Goal: Task Accomplishment & Management: Use online tool/utility

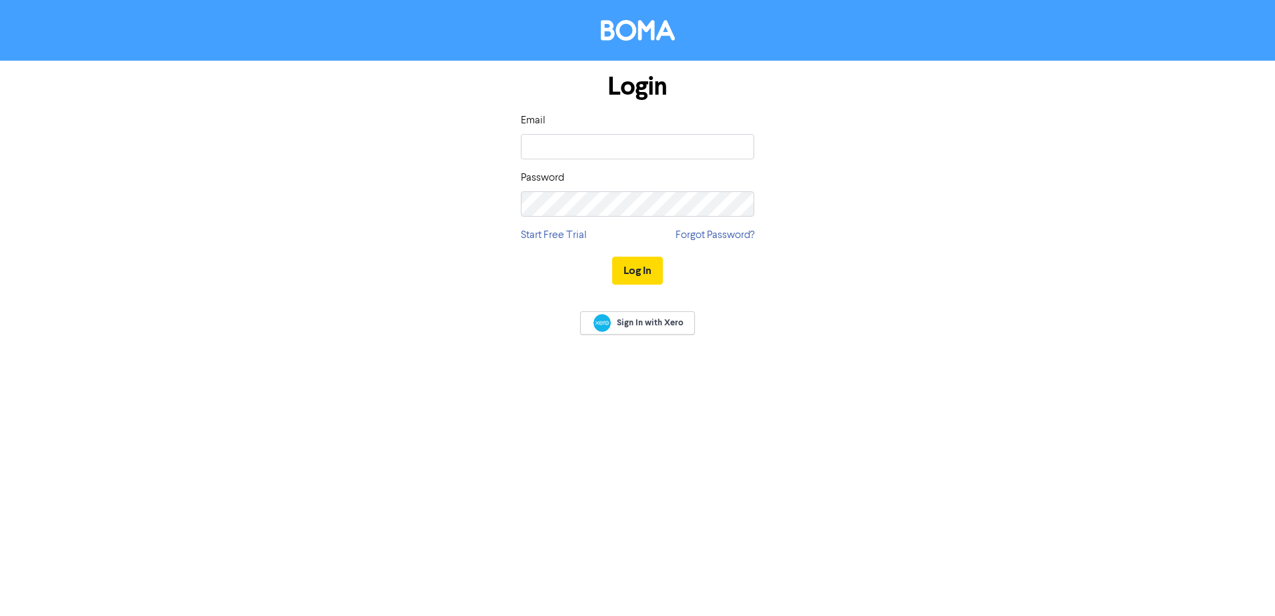
type input "[PERSON_NAME][EMAIL_ADDRESS][DOMAIN_NAME]"
click at [612, 257] on button "Log In" at bounding box center [637, 271] width 51 height 28
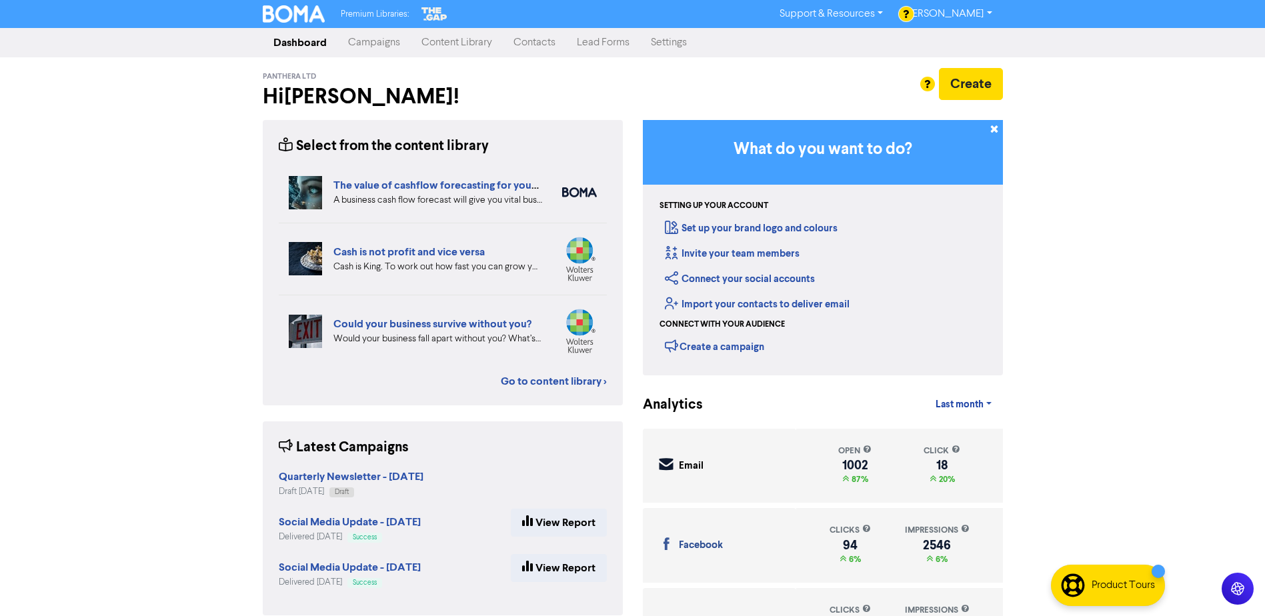
click at [374, 45] on link "Campaigns" at bounding box center [374, 42] width 73 height 27
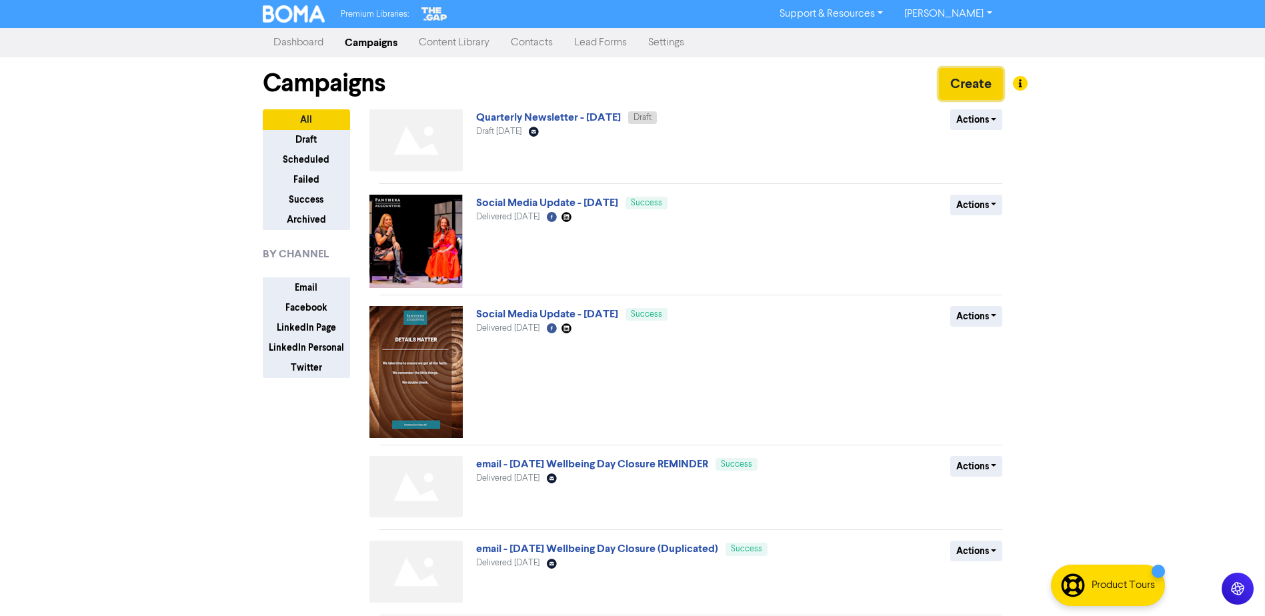
click at [951, 83] on button "Create" at bounding box center [971, 84] width 64 height 32
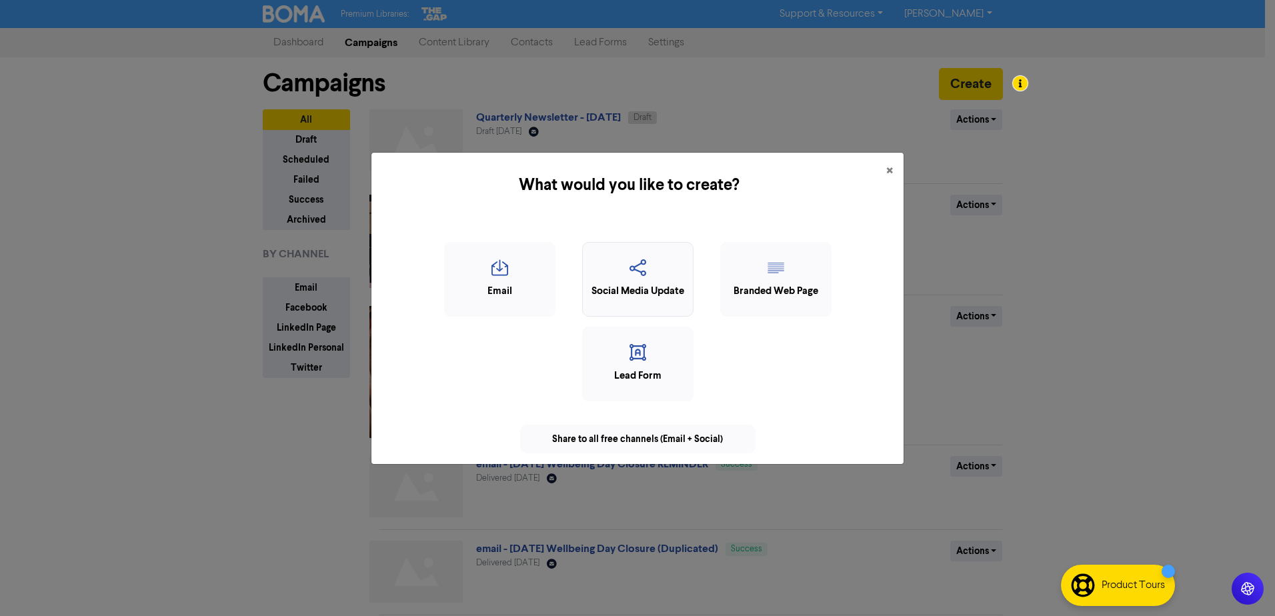
click at [662, 285] on div "Social Media Update" at bounding box center [638, 291] width 97 height 15
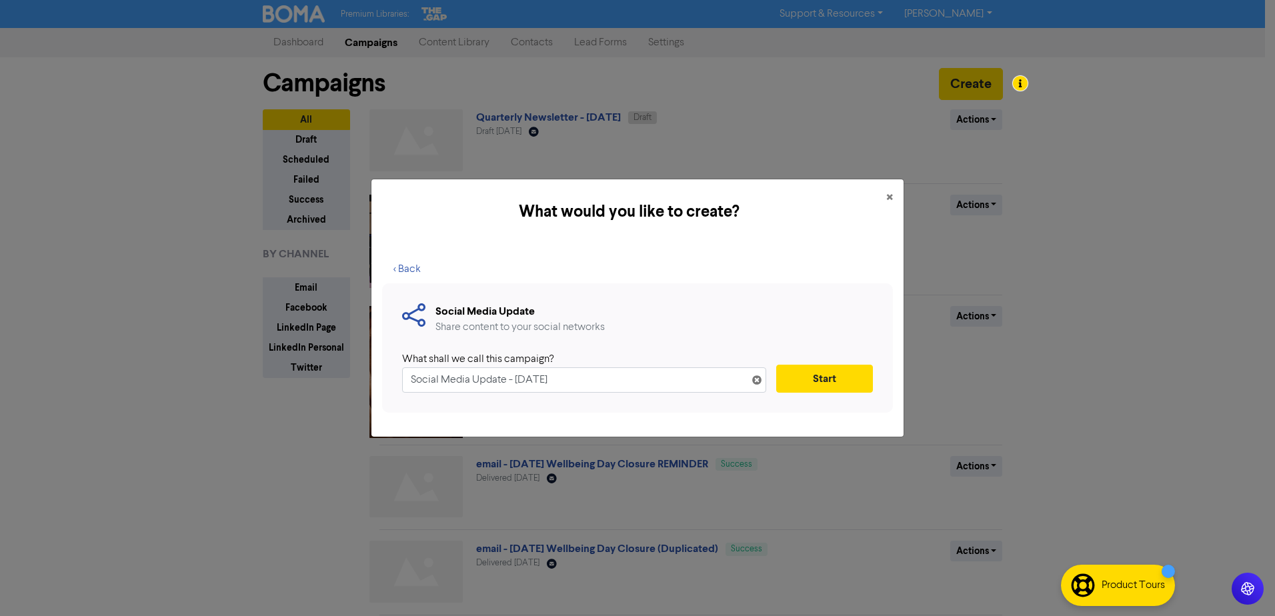
click at [530, 378] on input "Social Media Update - [DATE]" at bounding box center [584, 380] width 364 height 25
type input "Social Media Update - [DATE]"
click at [834, 378] on button "Start" at bounding box center [824, 379] width 97 height 28
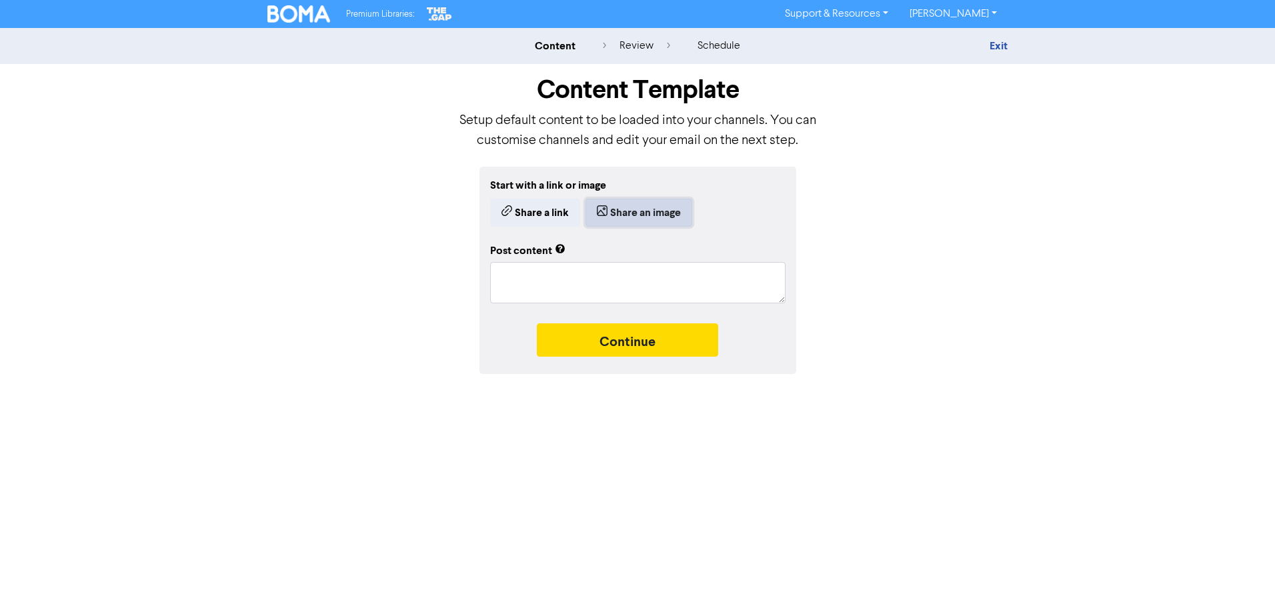
click at [644, 211] on button "Share an image" at bounding box center [639, 213] width 107 height 28
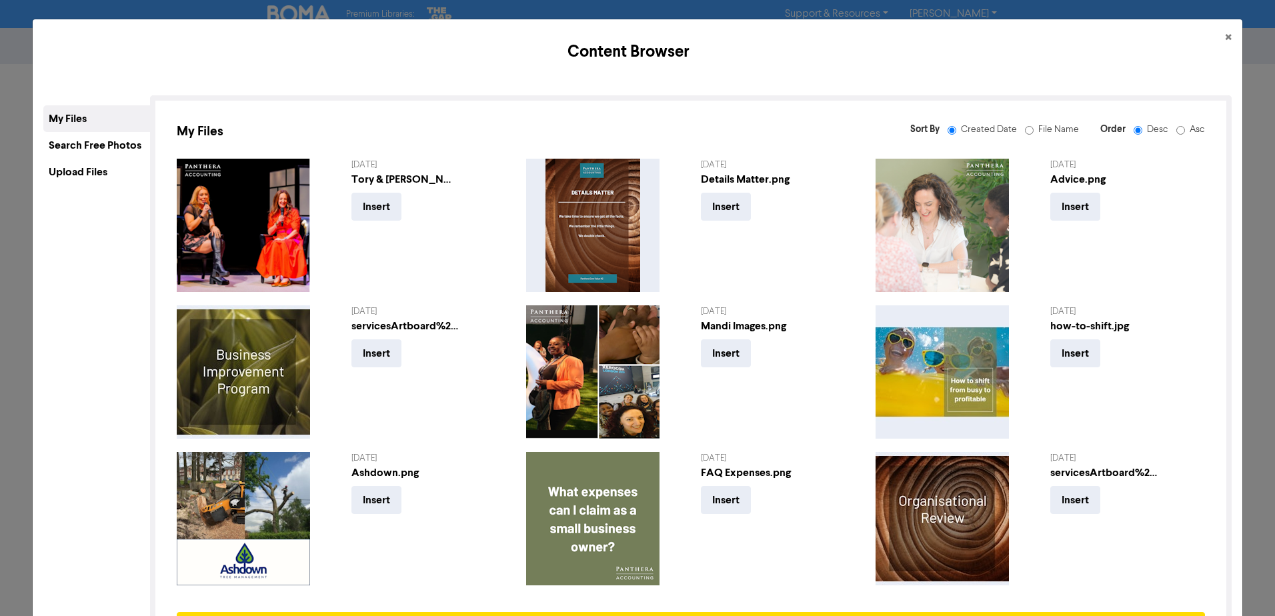
click at [73, 171] on div "Upload Files" at bounding box center [96, 172] width 107 height 27
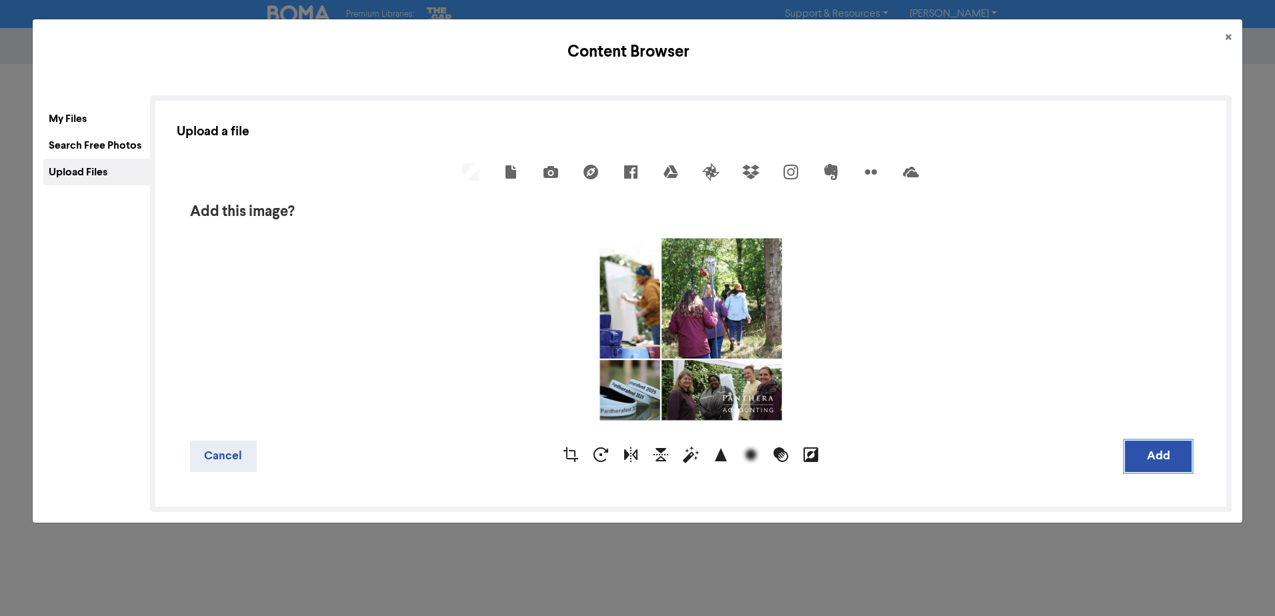
click at [1141, 452] on button "Add" at bounding box center [1158, 456] width 67 height 31
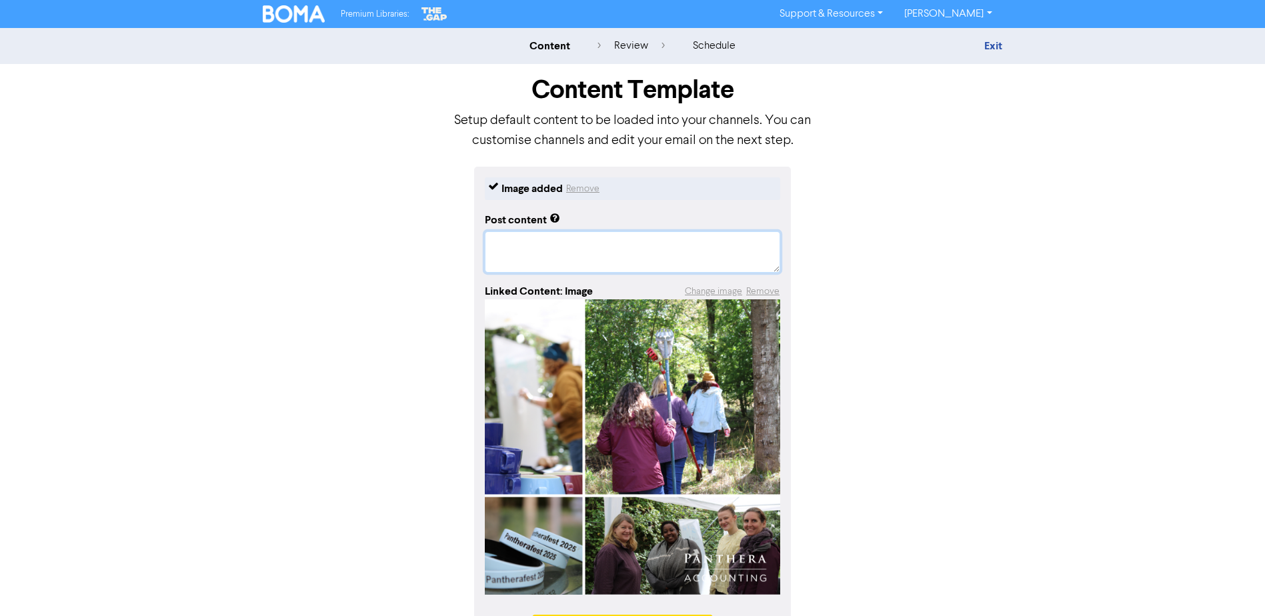
click at [562, 251] on textarea at bounding box center [632, 251] width 295 height 41
paste textarea "🌿 Taking Time to Pause 🌿 Our team wellbeing day was the perfect reminder of how…"
type textarea "x"
type textarea "🌿 Taking Time to Pause 🌿 Our team wellbeing day was the perfect reminder of how…"
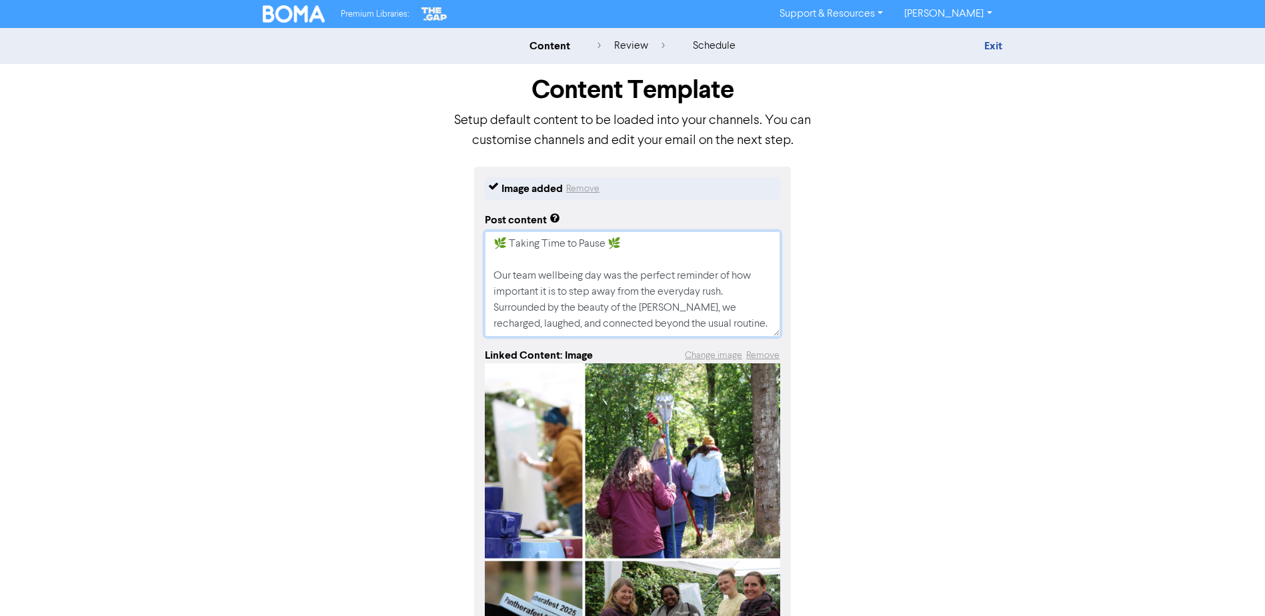
scroll to position [235, 0]
type textarea "x"
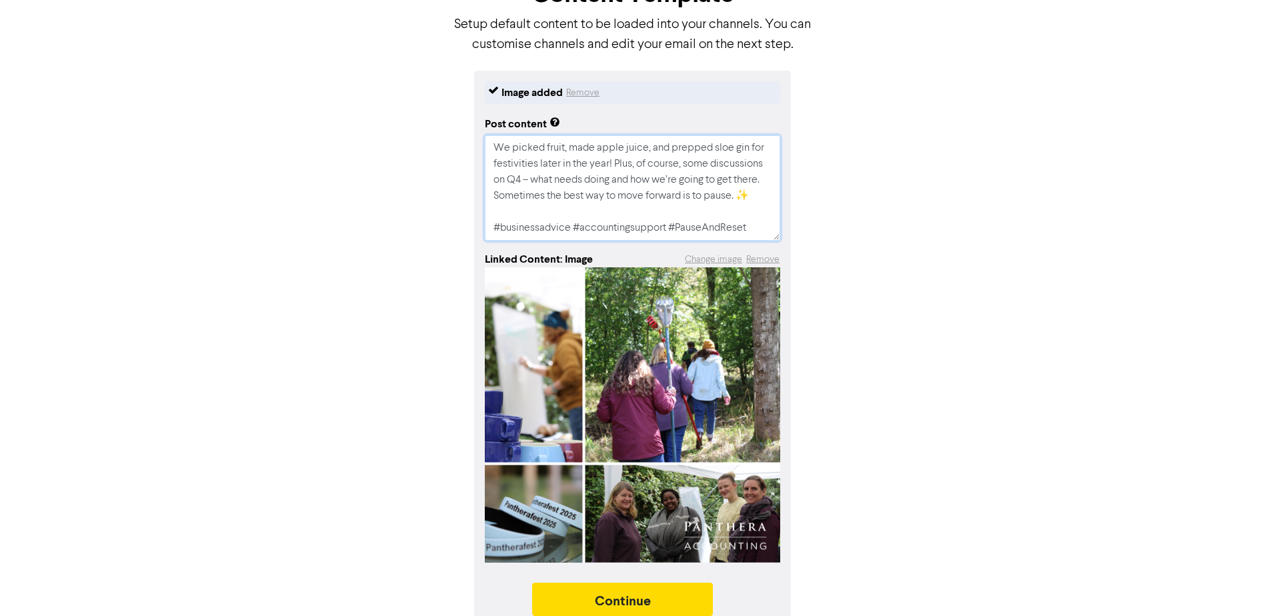
scroll to position [115, 0]
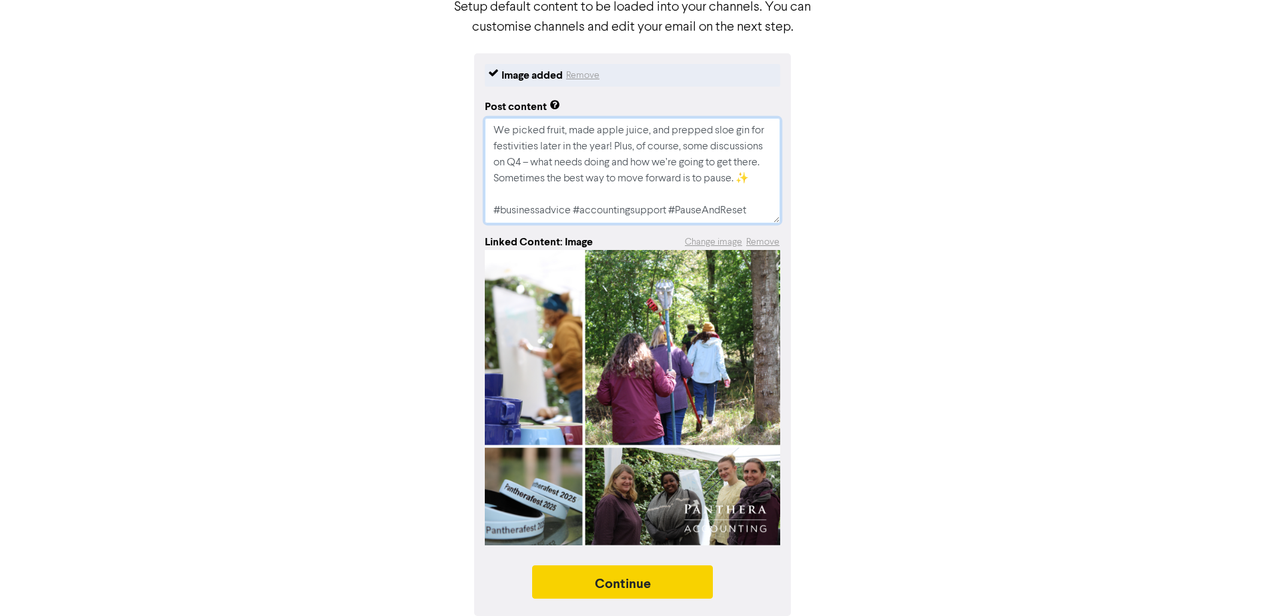
type textarea "🌿 Taking Time to Pause 🌿 Our team wellbeing day was the perfect reminder of how…"
click at [648, 586] on button "Continue" at bounding box center [622, 582] width 181 height 33
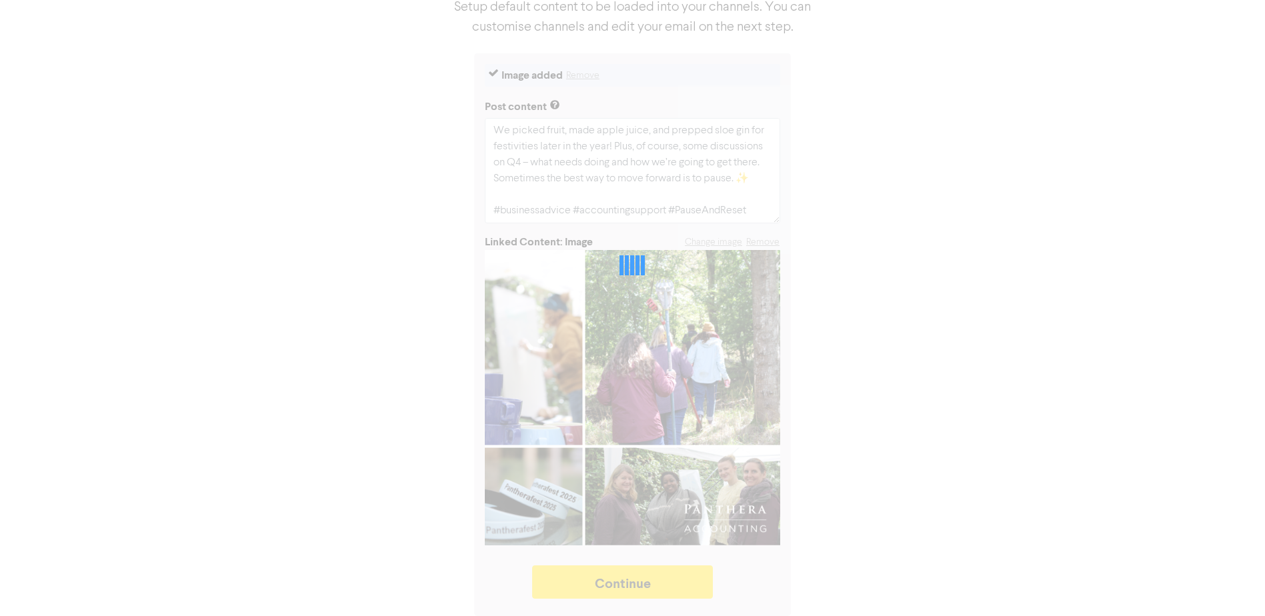
type textarea "x"
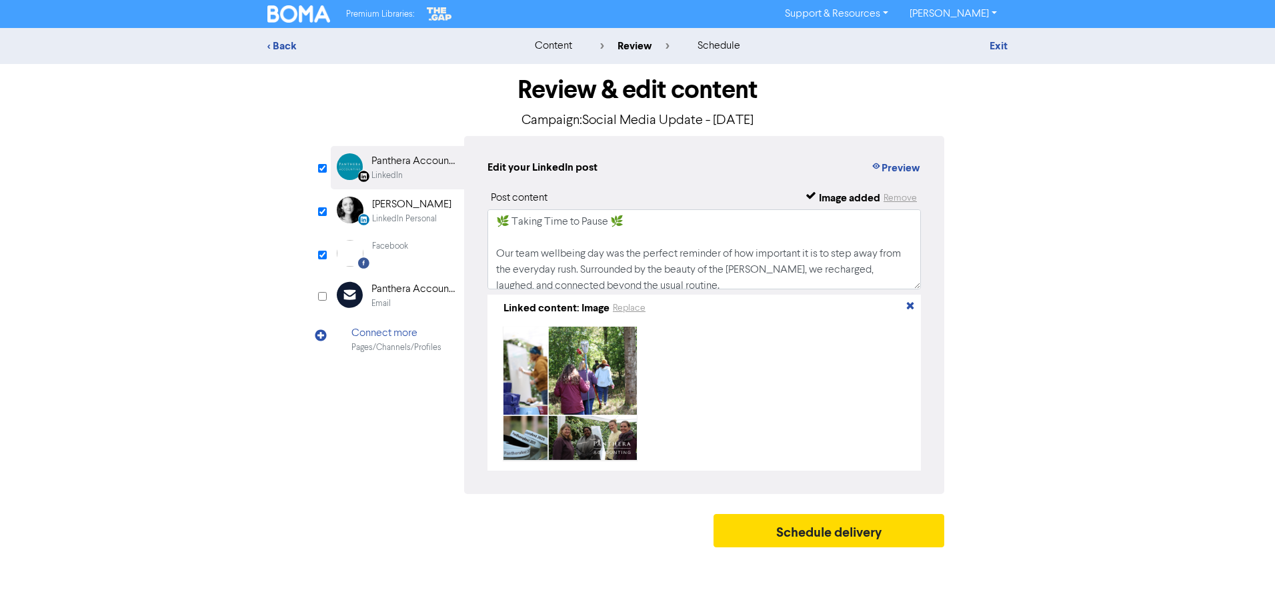
click at [327, 211] on div "Review & edit content Campaign: Social Media Update - [DATE] LinkedIn Page Crea…" at bounding box center [638, 309] width 634 height 490
click at [326, 214] on input "checkbox" at bounding box center [322, 211] width 9 height 9
checkbox input "false"
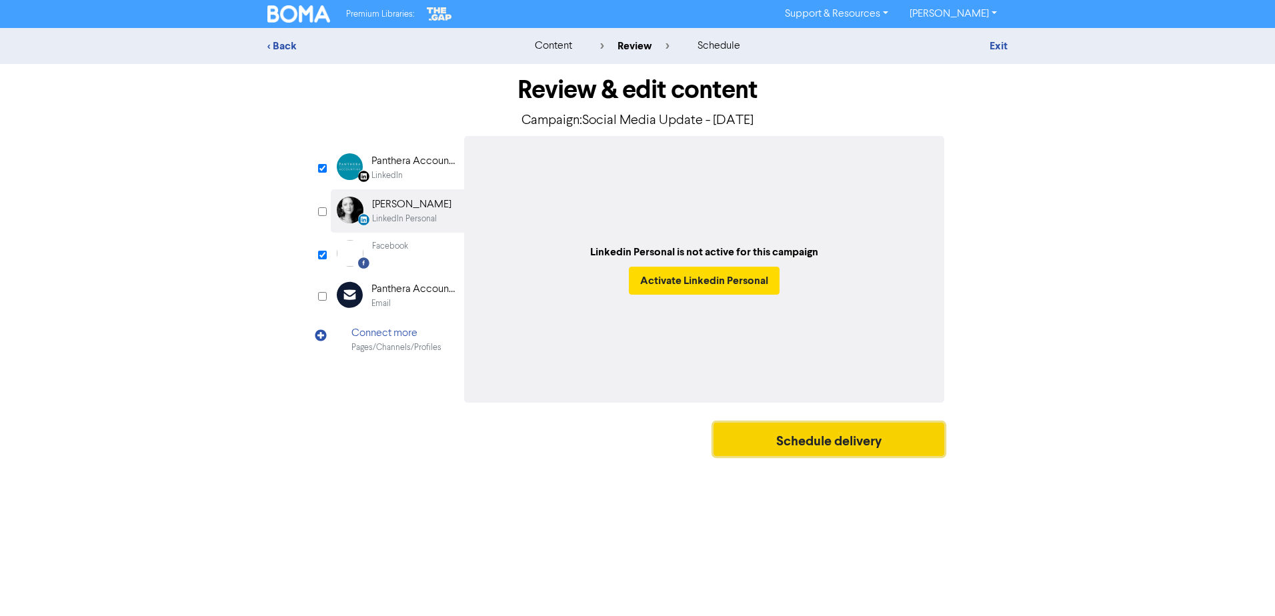
click at [877, 440] on button "Schedule delivery" at bounding box center [829, 439] width 231 height 33
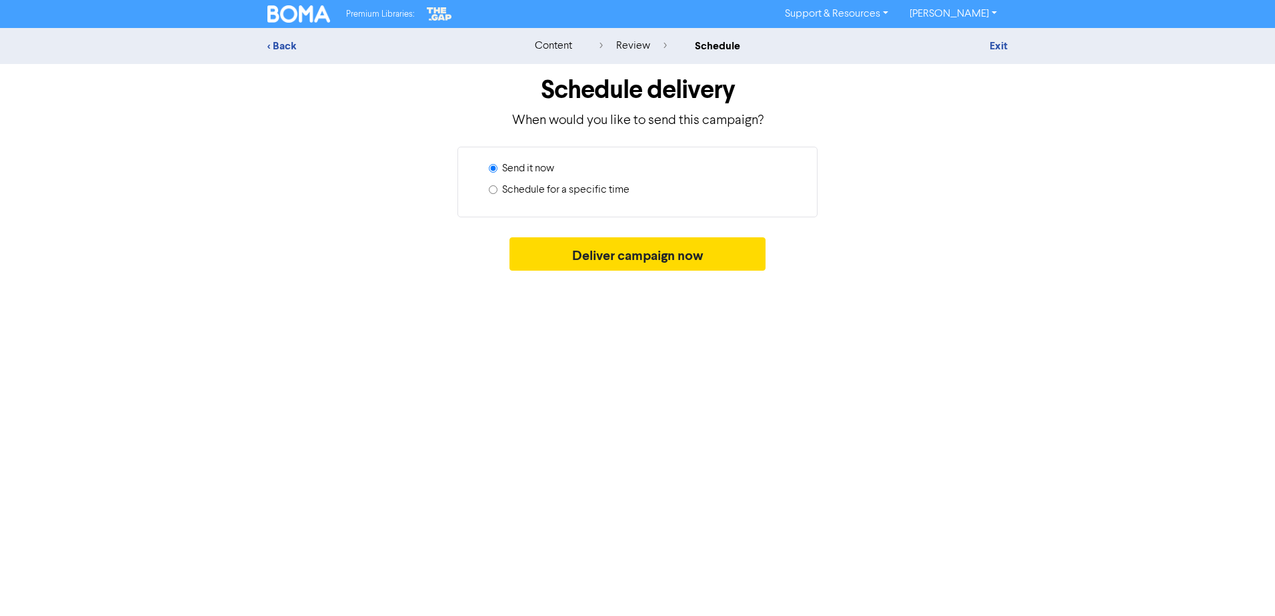
click at [590, 191] on label "Schedule for a specific time" at bounding box center [565, 190] width 127 height 16
click at [498, 191] on input "Schedule for a specific time" at bounding box center [493, 189] width 9 height 9
radio input "true"
radio input "false"
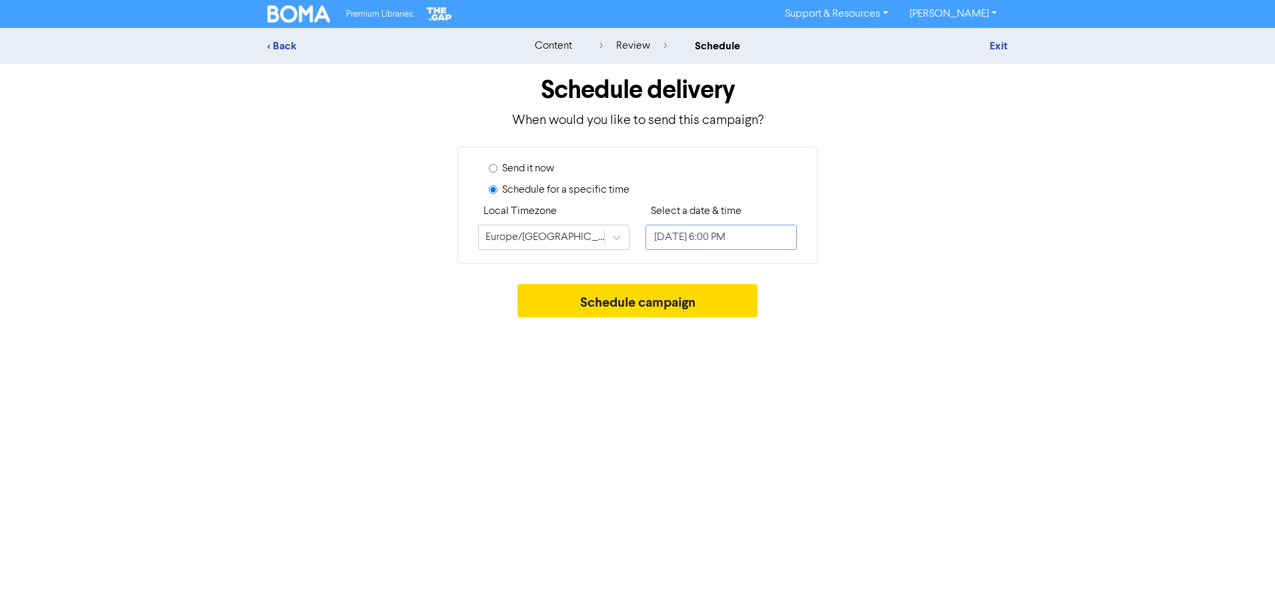
click at [772, 235] on input "[DATE] 6:00 PM" at bounding box center [721, 237] width 151 height 25
select select "8"
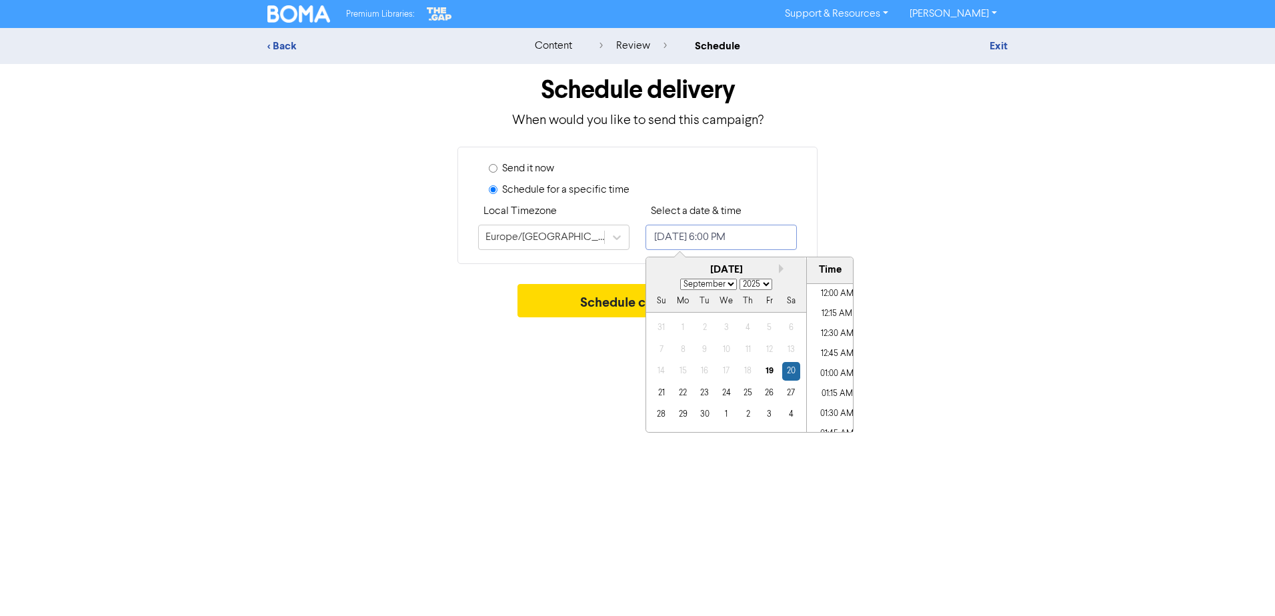
scroll to position [1377, 0]
click at [684, 394] on div "22" at bounding box center [683, 393] width 18 height 18
click at [826, 394] on li "08:30 PM" at bounding box center [837, 392] width 60 height 20
type input "[DATE] 8:30 PM"
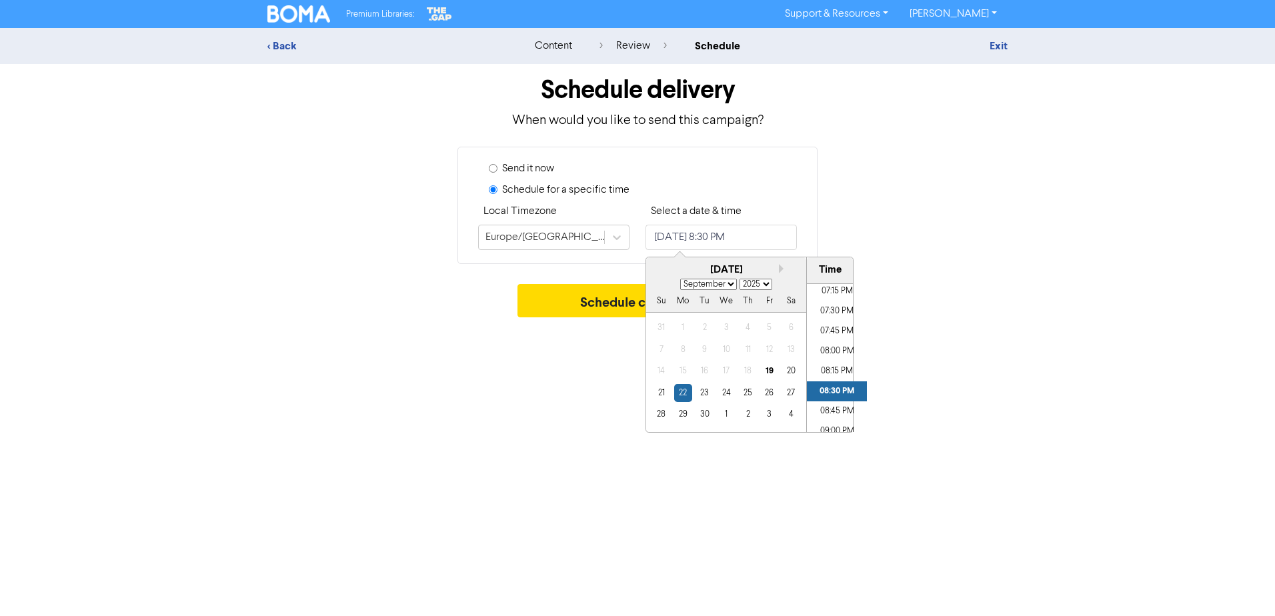
click at [911, 380] on div "Premium Libraries: Support & Resources Video Tutorials FAQ & Guides Marketing E…" at bounding box center [637, 308] width 1275 height 616
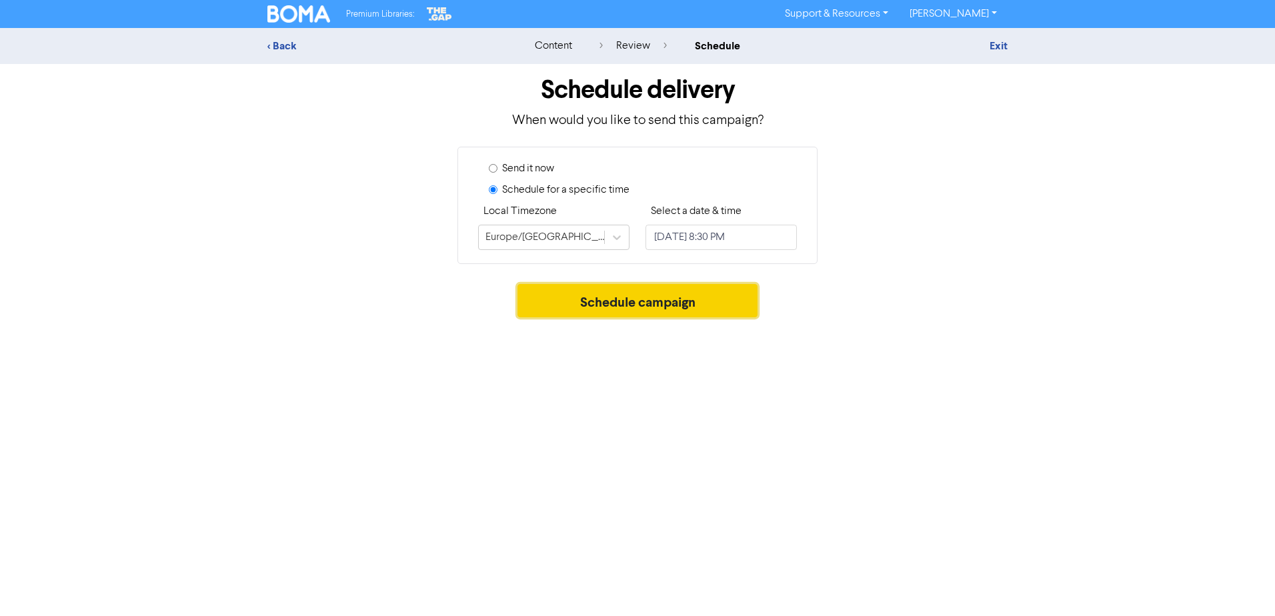
click at [621, 295] on button "Schedule campaign" at bounding box center [638, 300] width 241 height 33
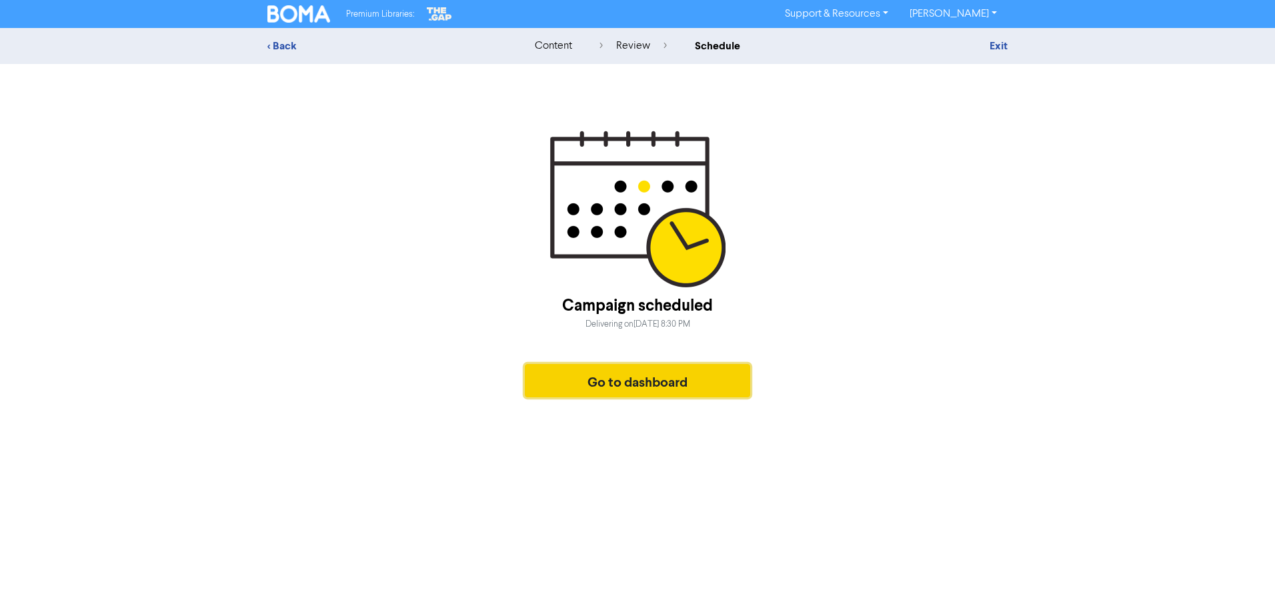
click at [678, 380] on button "Go to dashboard" at bounding box center [637, 380] width 225 height 33
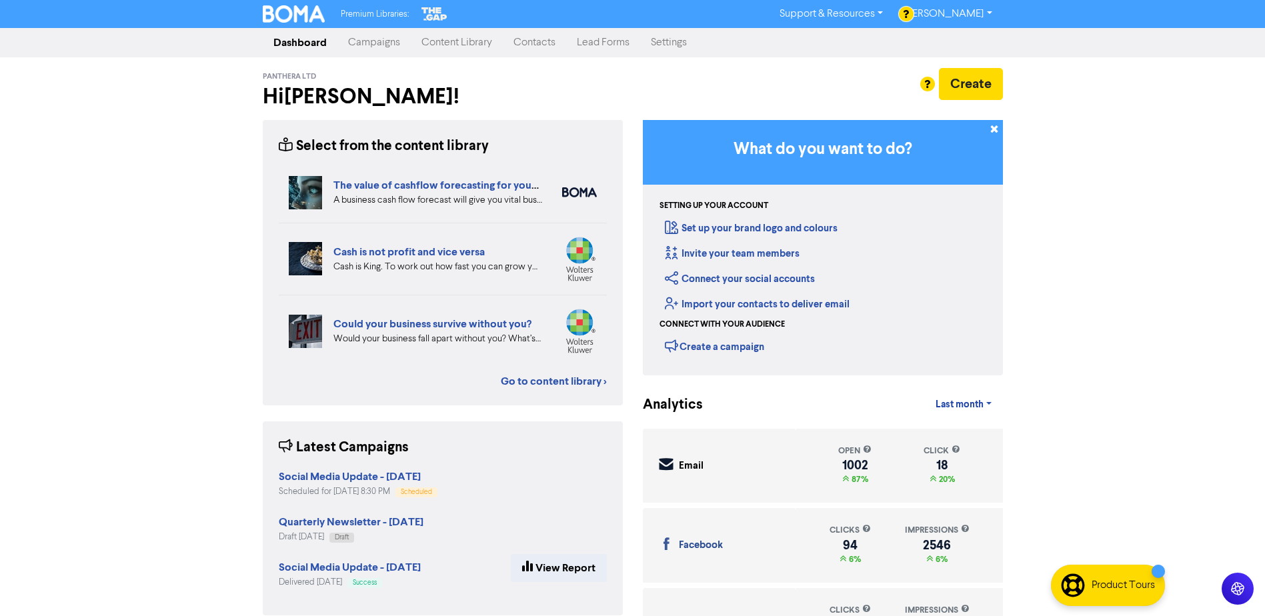
drag, startPoint x: 373, startPoint y: 42, endPoint x: 388, endPoint y: 47, distance: 15.4
click at [373, 42] on link "Campaigns" at bounding box center [374, 42] width 73 height 27
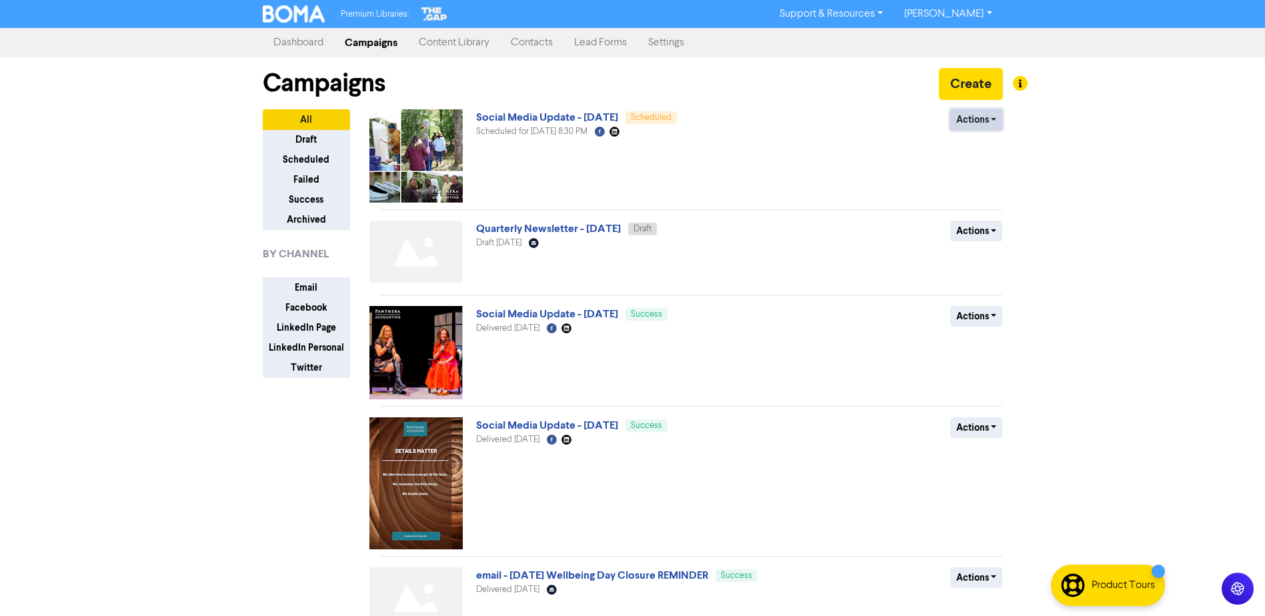
click at [979, 121] on button "Actions" at bounding box center [977, 119] width 53 height 21
click at [983, 145] on button "Revert to draft" at bounding box center [1003, 147] width 105 height 21
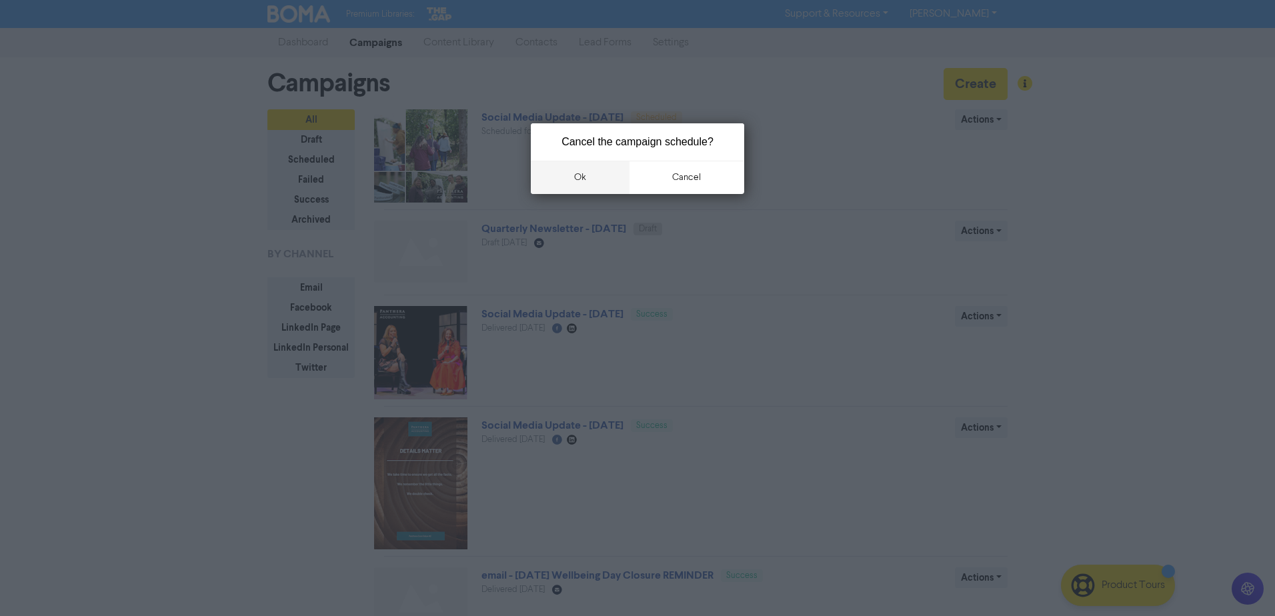
click at [600, 172] on button "ok" at bounding box center [580, 177] width 99 height 33
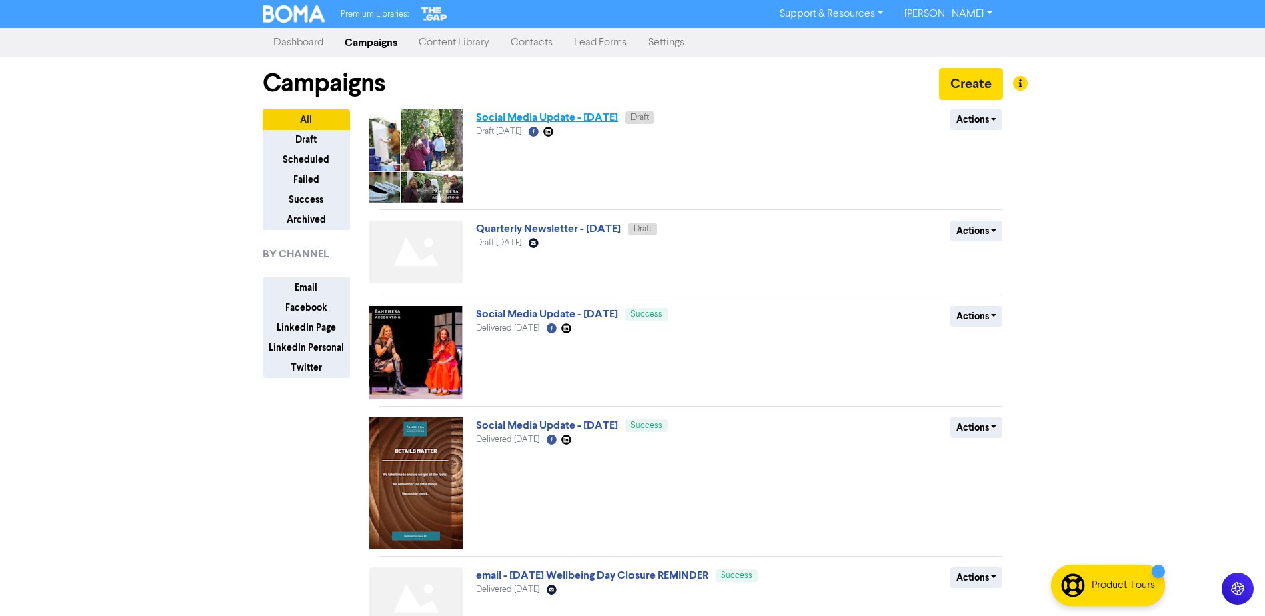
click at [532, 116] on link "Social Media Update - [DATE]" at bounding box center [547, 117] width 142 height 13
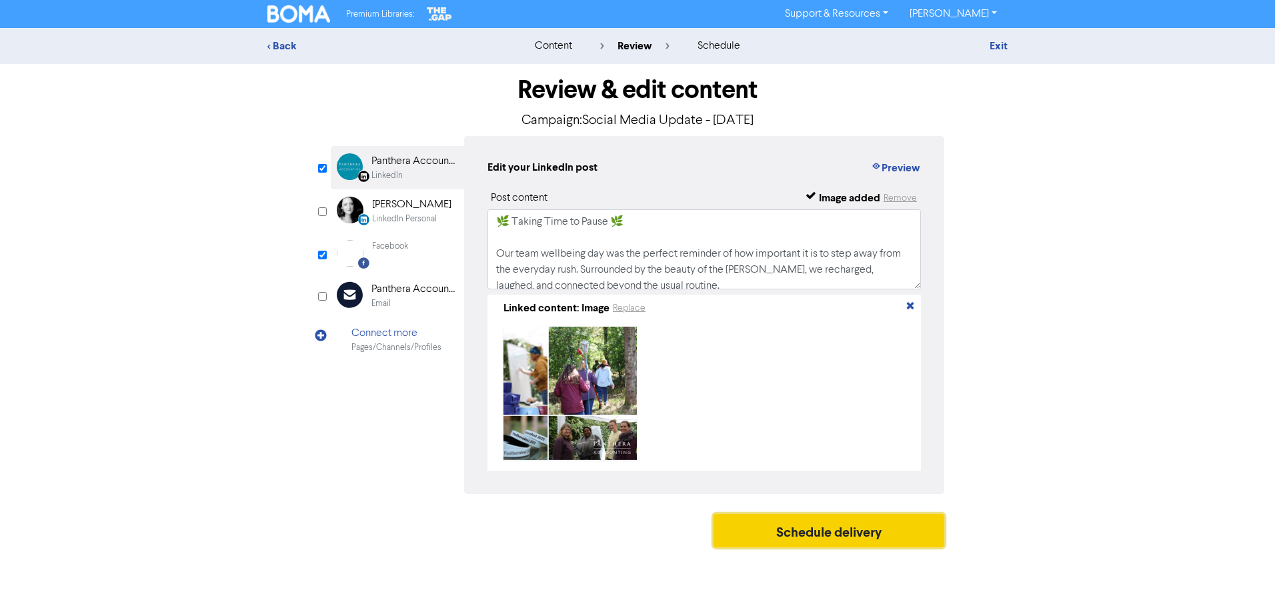
click at [811, 530] on button "Schedule delivery" at bounding box center [829, 530] width 231 height 33
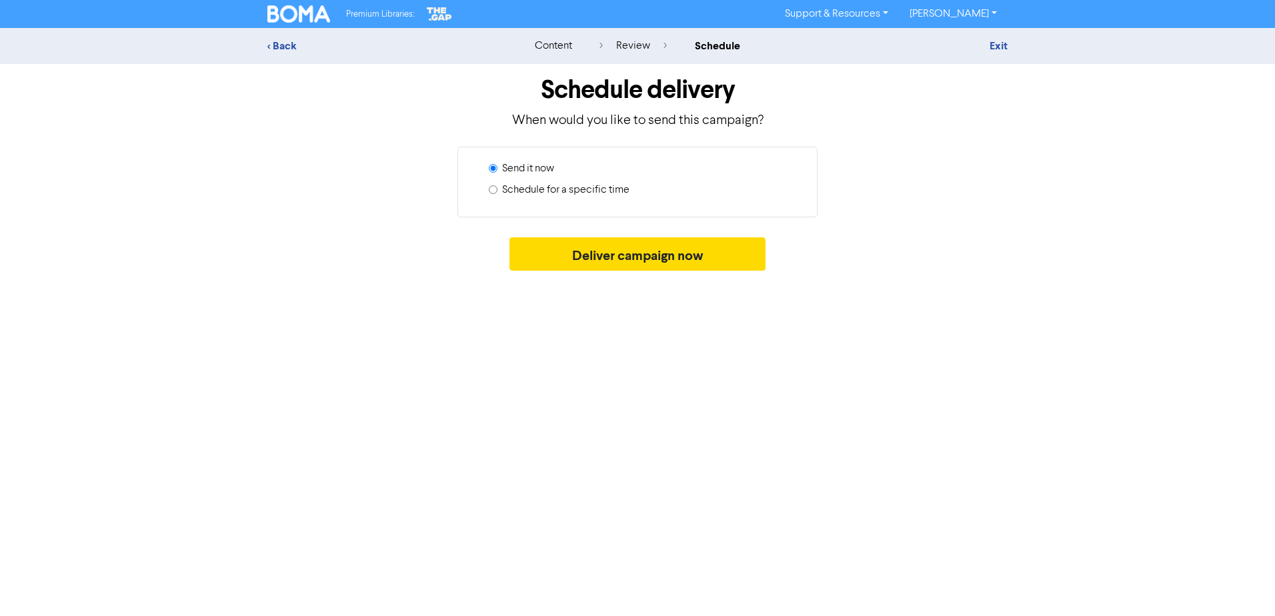
click at [564, 179] on div "Send it now" at bounding box center [643, 171] width 308 height 21
click at [564, 182] on label "Schedule for a specific time" at bounding box center [565, 190] width 127 height 16
click at [498, 185] on input "Schedule for a specific time" at bounding box center [493, 189] width 9 height 9
radio input "true"
radio input "false"
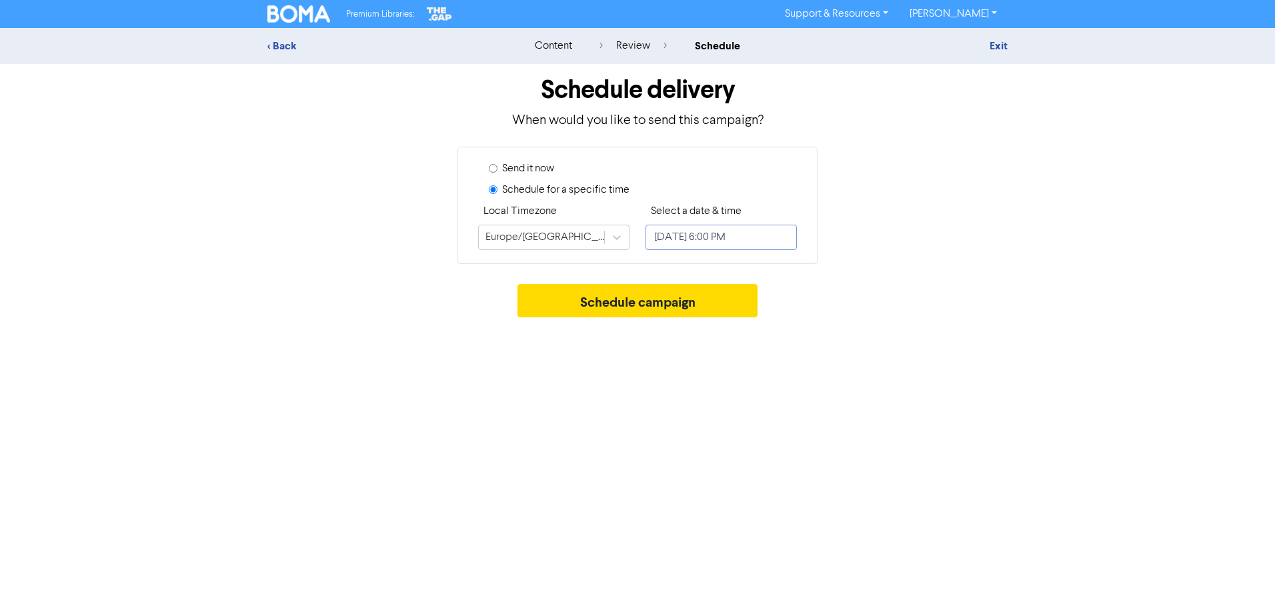
click at [706, 238] on input "[DATE] 6:00 PM" at bounding box center [721, 237] width 151 height 25
select select "8"
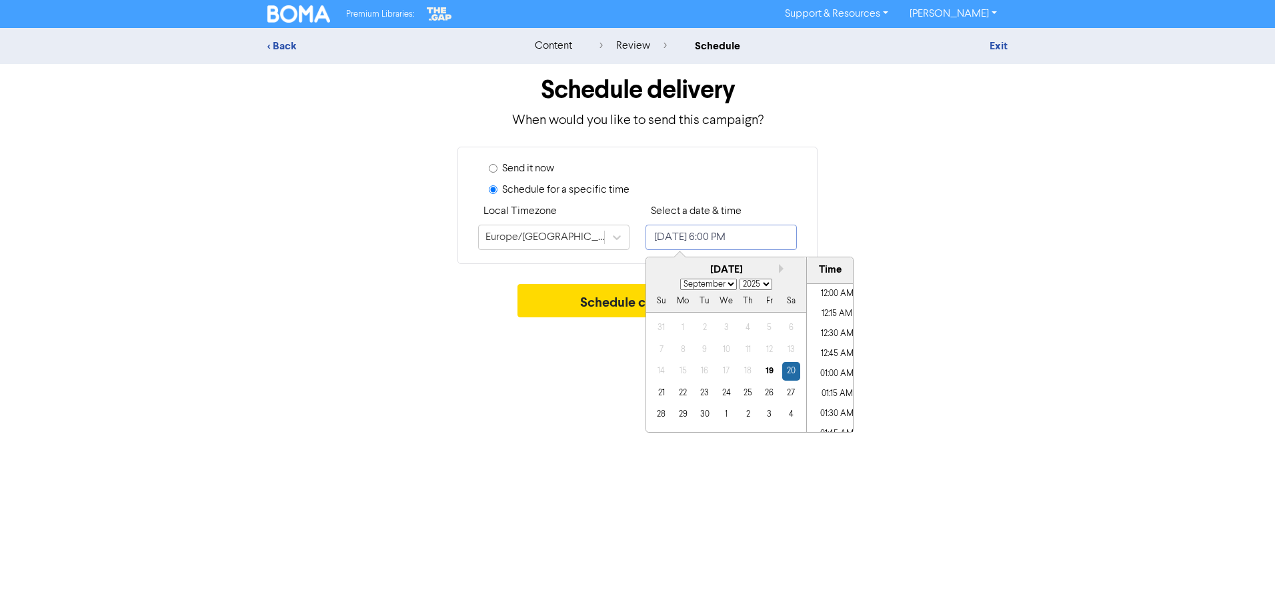
scroll to position [1377, 0]
click at [679, 392] on div "22" at bounding box center [683, 393] width 18 height 18
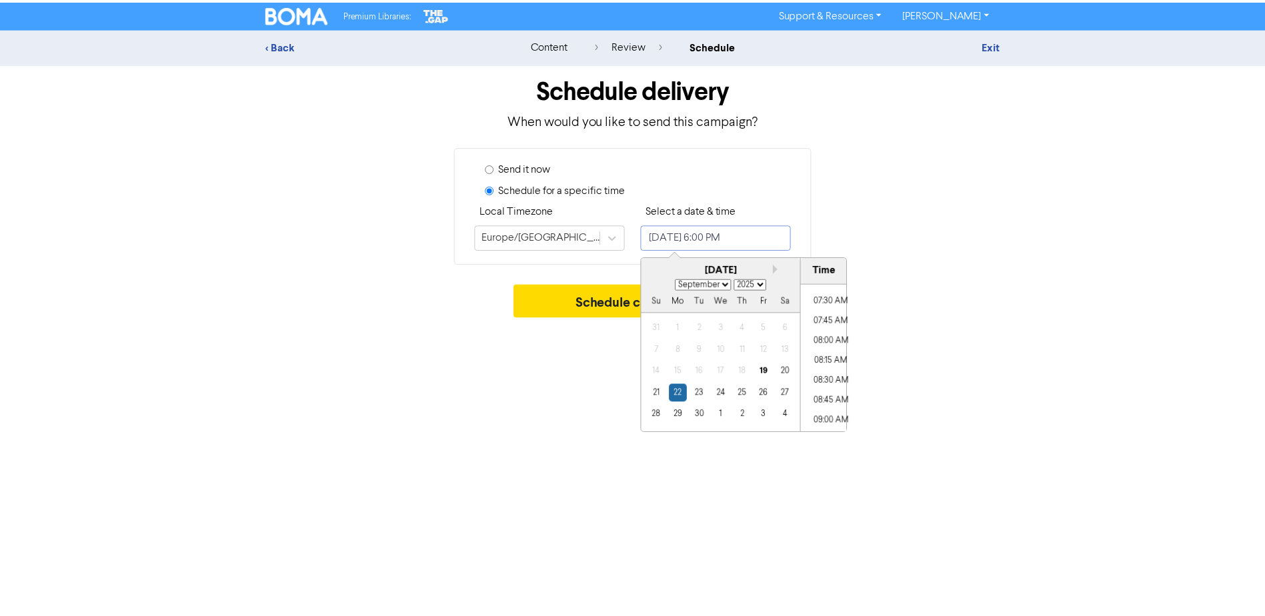
scroll to position [610, 0]
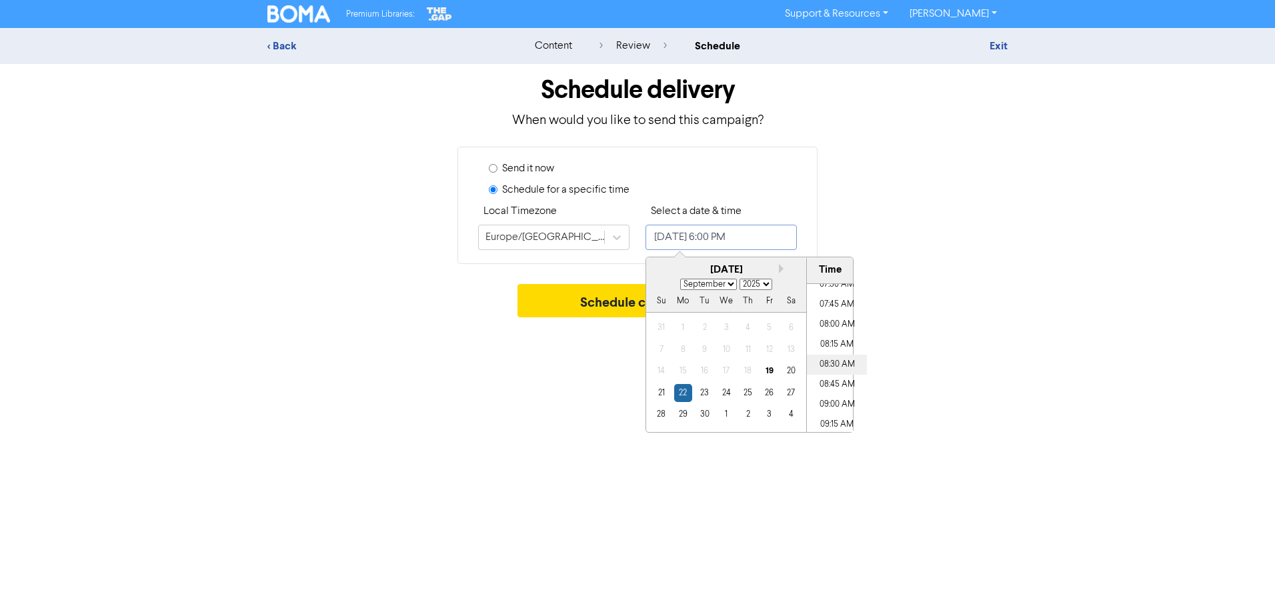
click at [828, 366] on li "08:30 AM" at bounding box center [837, 365] width 60 height 20
type input "[DATE] 8:30 AM"
click at [894, 359] on div "Premium Libraries: Support & Resources Video Tutorials FAQ & Guides Marketing E…" at bounding box center [637, 308] width 1275 height 616
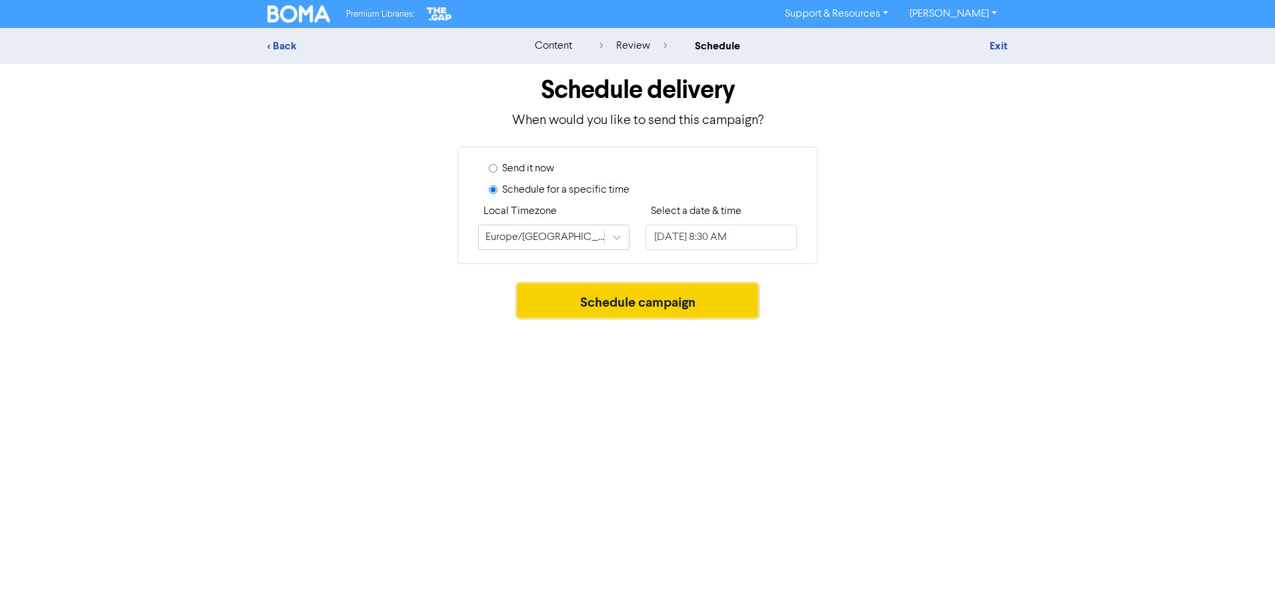
click at [582, 302] on button "Schedule campaign" at bounding box center [638, 300] width 241 height 33
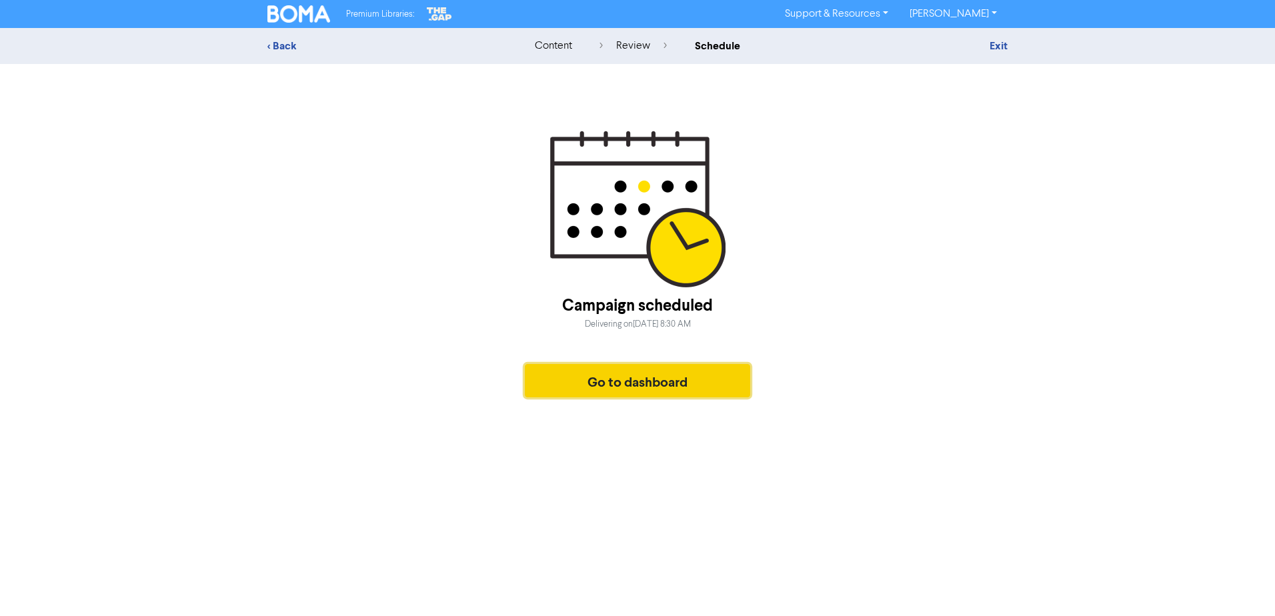
click at [678, 393] on button "Go to dashboard" at bounding box center [637, 380] width 225 height 33
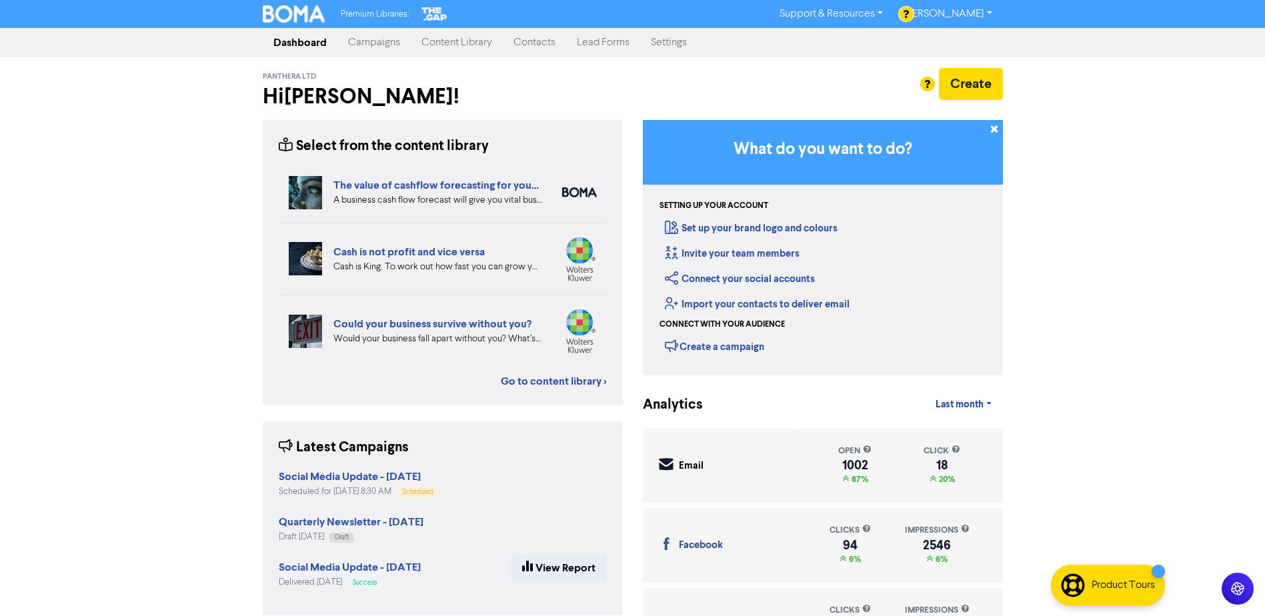
click at [374, 43] on link "Campaigns" at bounding box center [374, 42] width 73 height 27
